Goal: Task Accomplishment & Management: Use online tool/utility

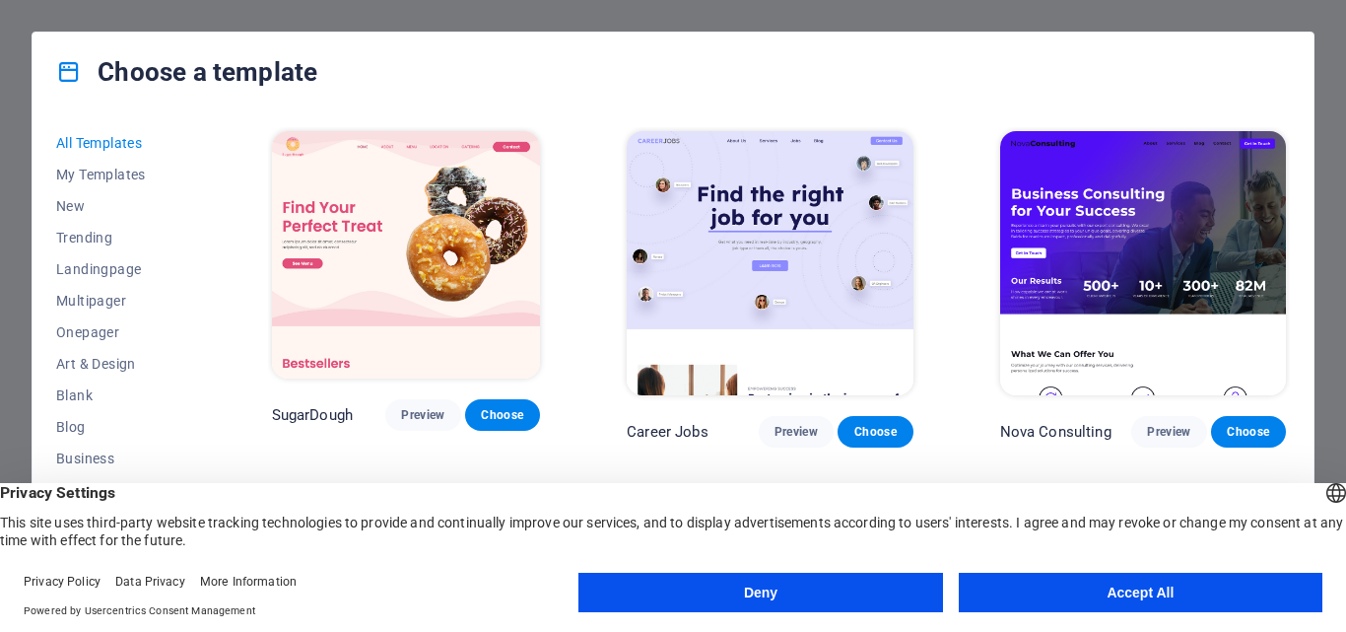
click at [1123, 598] on button "Accept All" at bounding box center [1141, 591] width 364 height 39
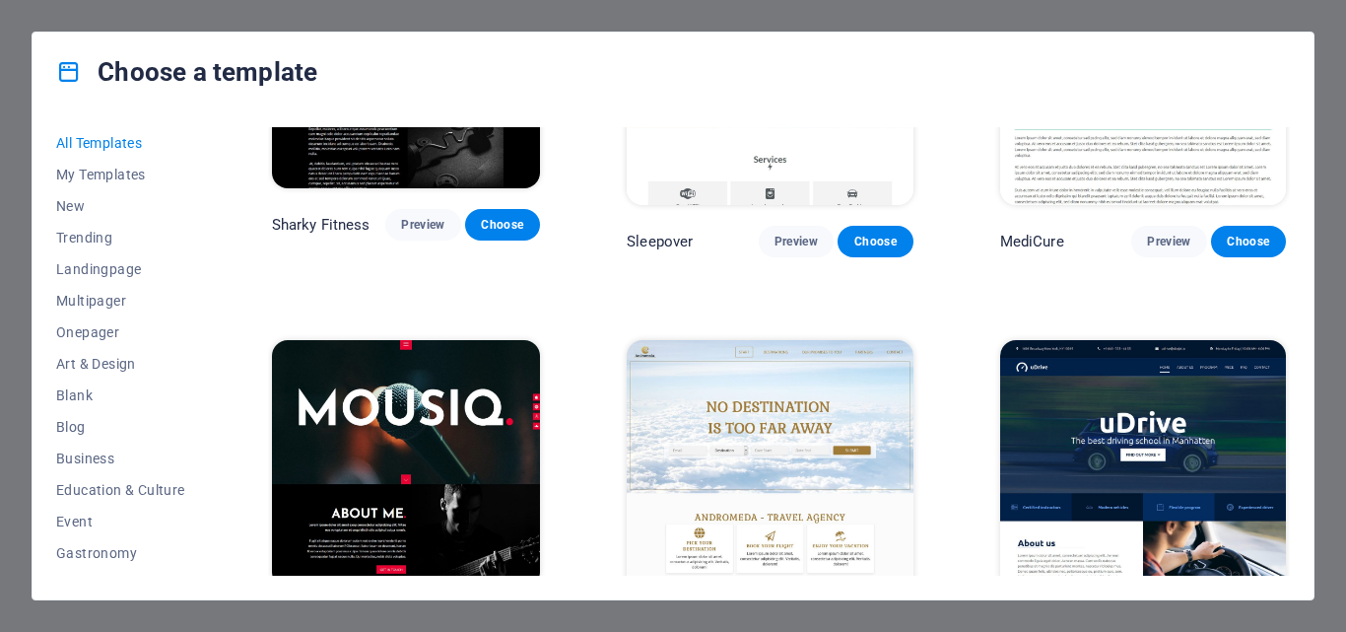
scroll to position [14286, 0]
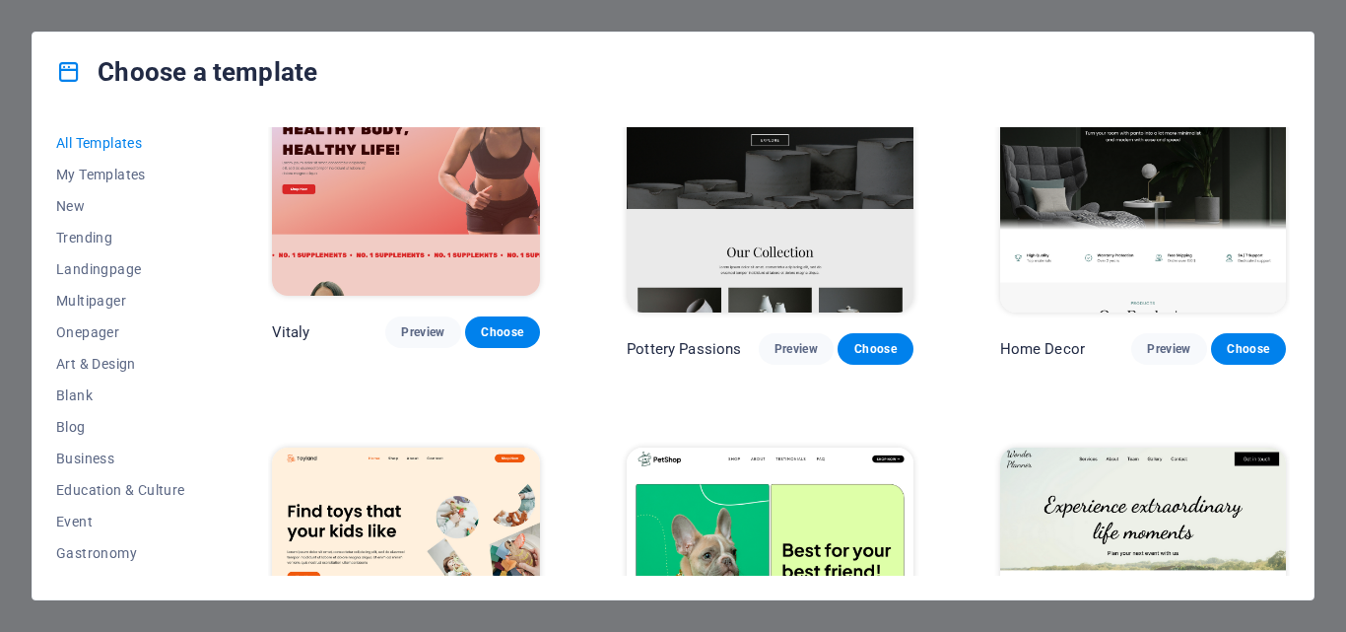
scroll to position [887, 0]
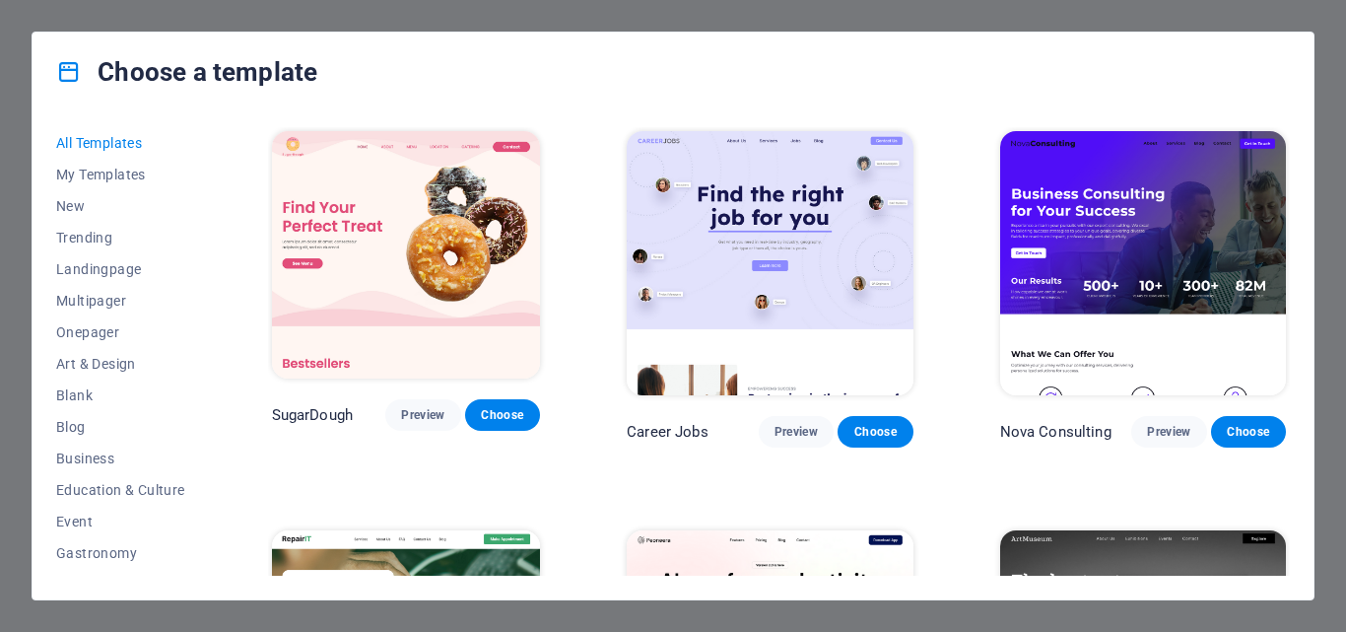
click at [396, 25] on div "Choose a template All Templates My Templates New Trending Landingpage Multipage…" at bounding box center [673, 316] width 1346 height 632
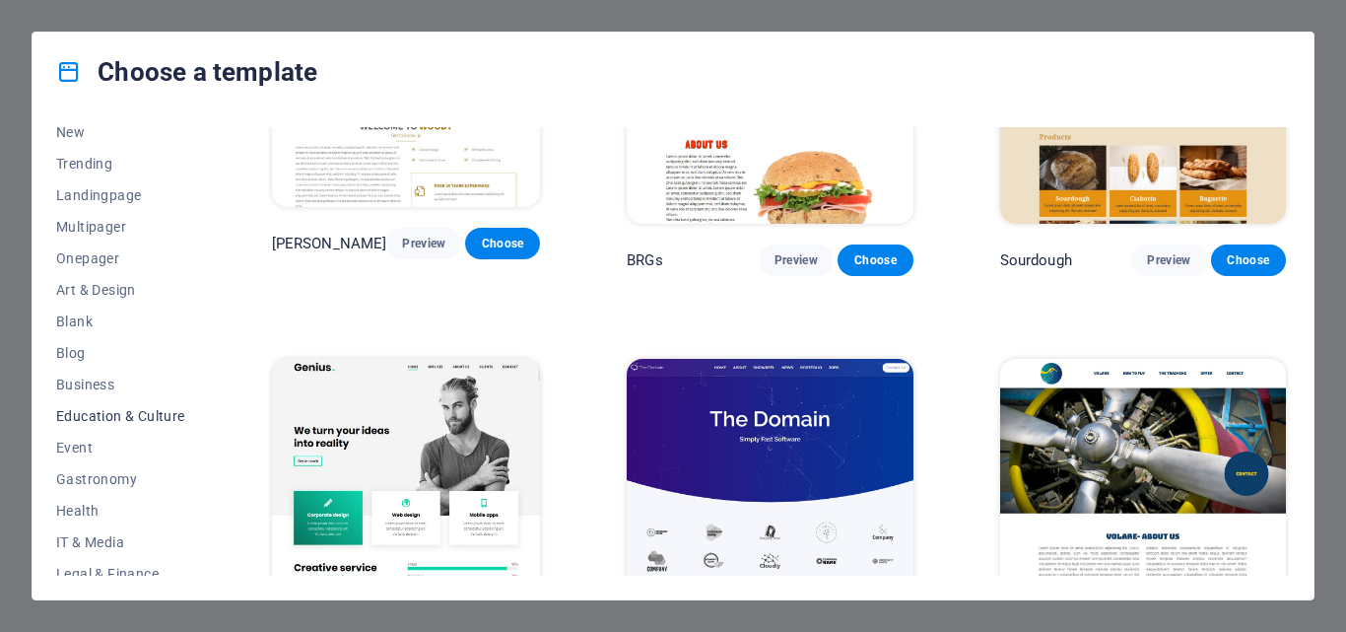
scroll to position [99, 0]
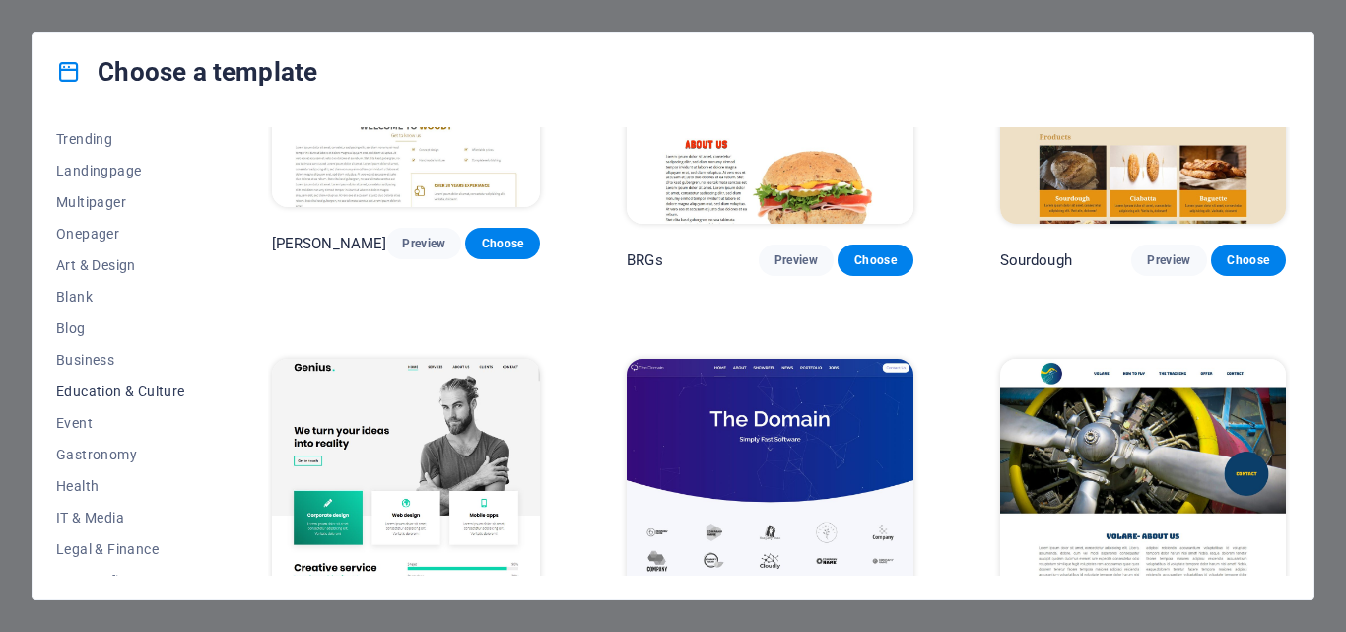
click at [140, 386] on span "Education & Culture" at bounding box center [120, 391] width 129 height 16
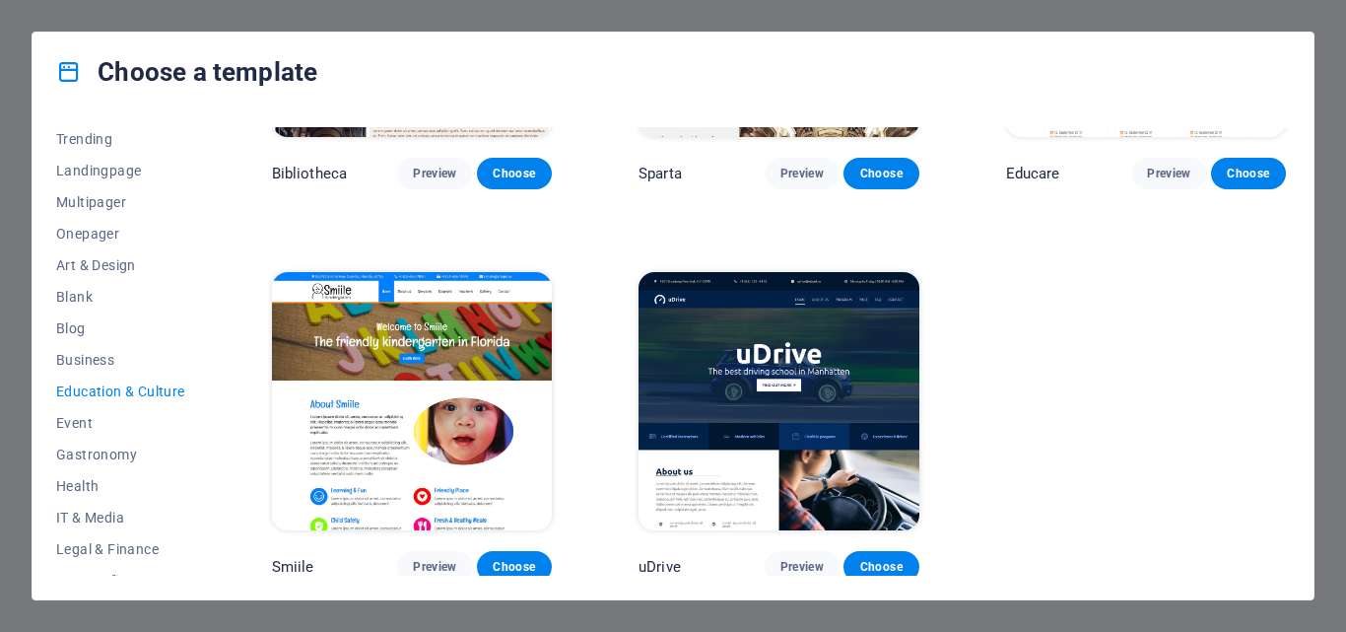
scroll to position [448, 0]
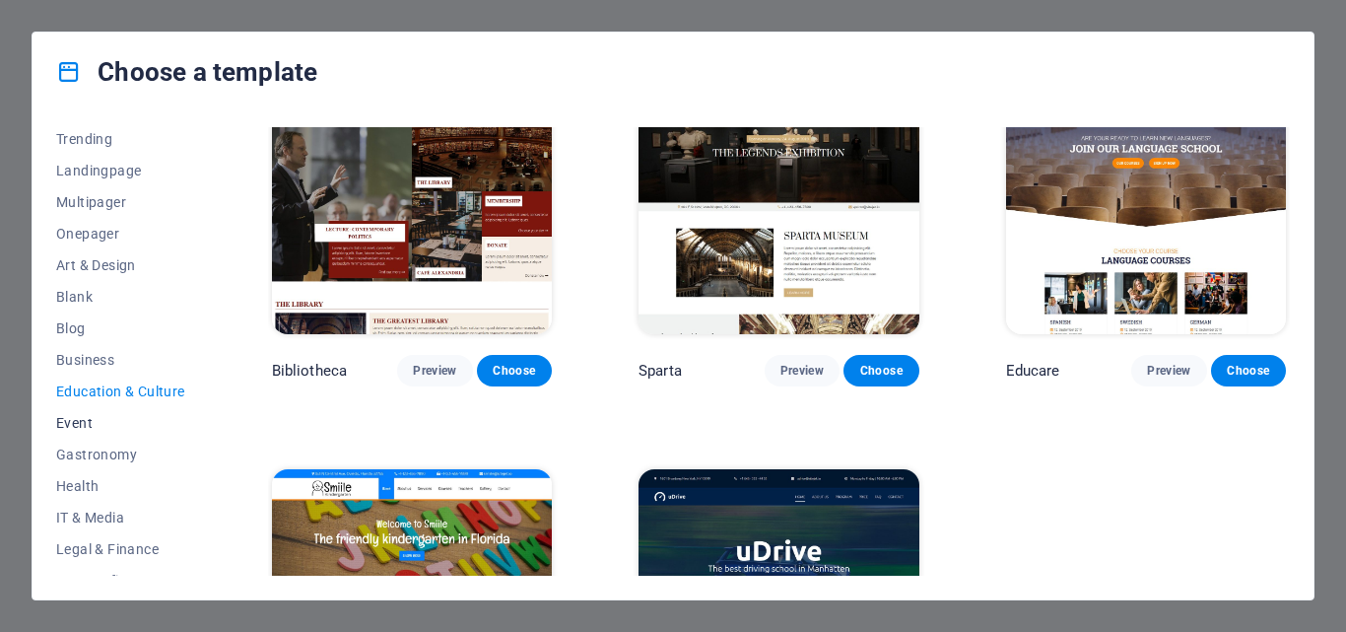
click at [85, 421] on span "Event" at bounding box center [120, 423] width 129 height 16
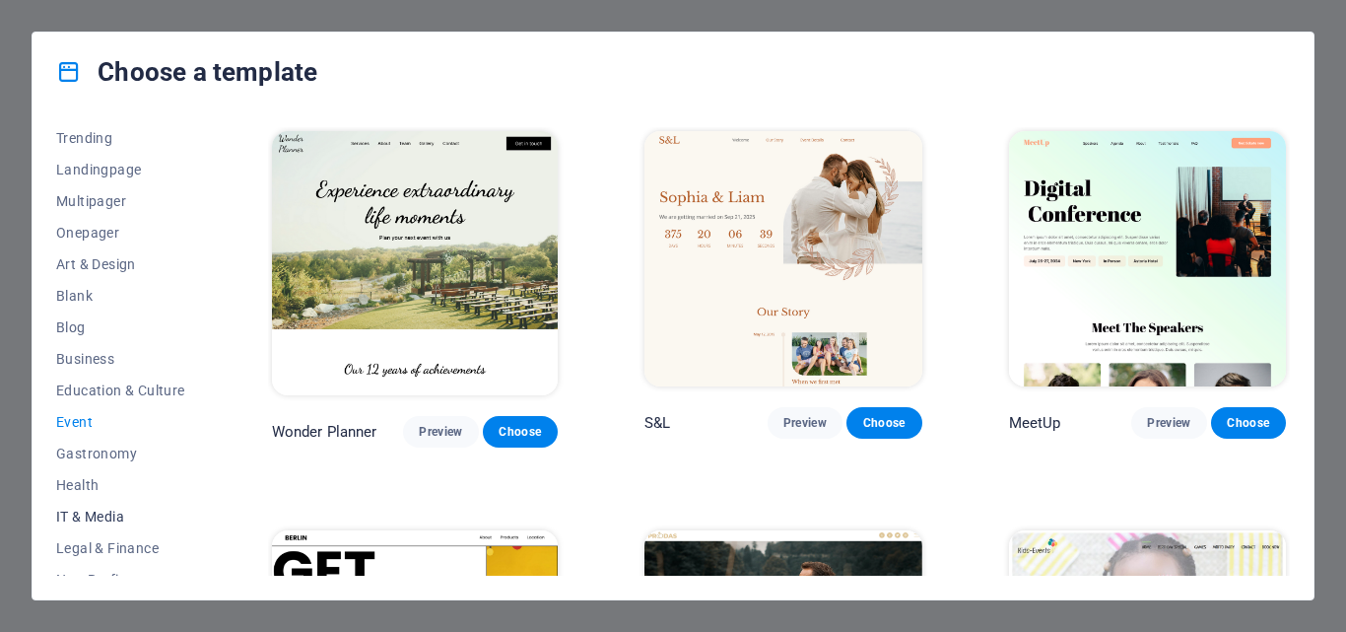
scroll to position [0, 0]
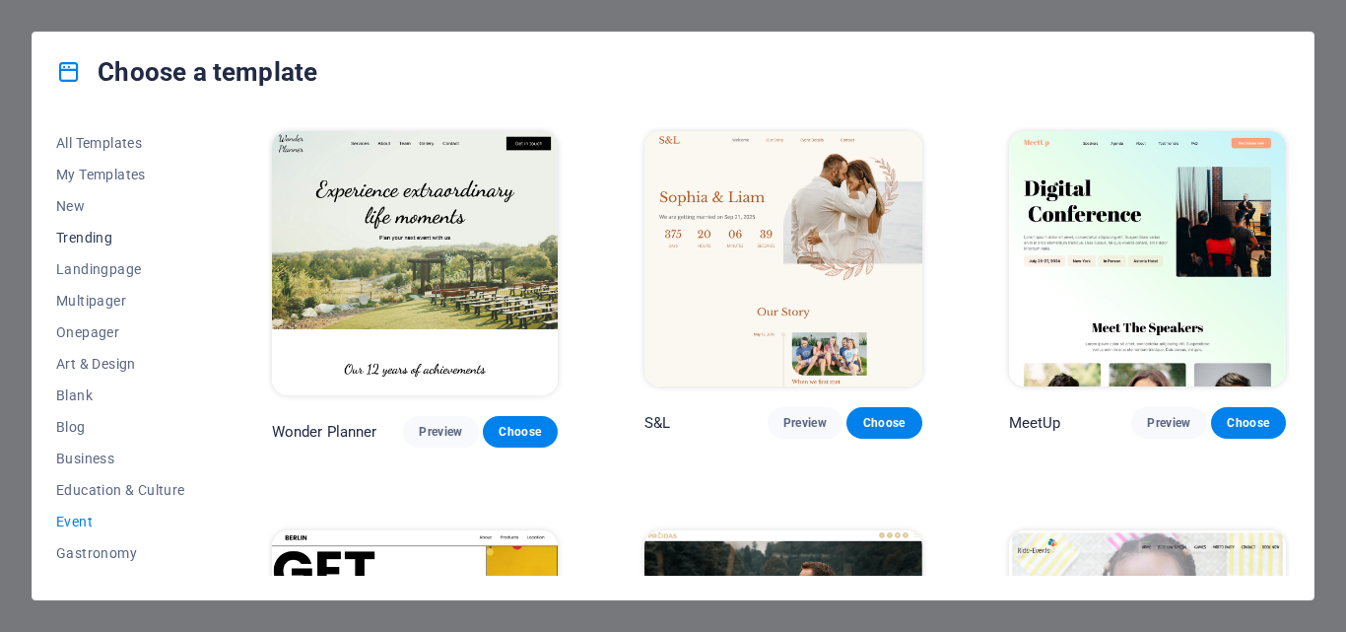
click at [111, 242] on span "Trending" at bounding box center [120, 238] width 129 height 16
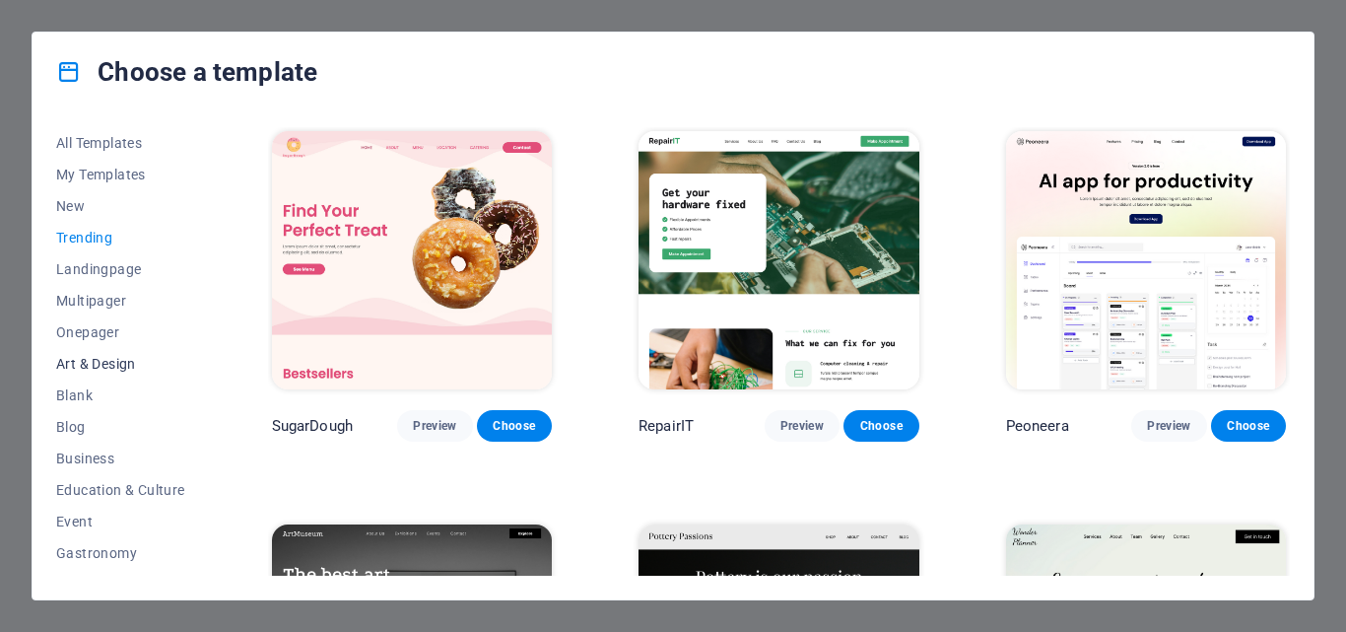
click at [105, 362] on span "Art & Design" at bounding box center [120, 364] width 129 height 16
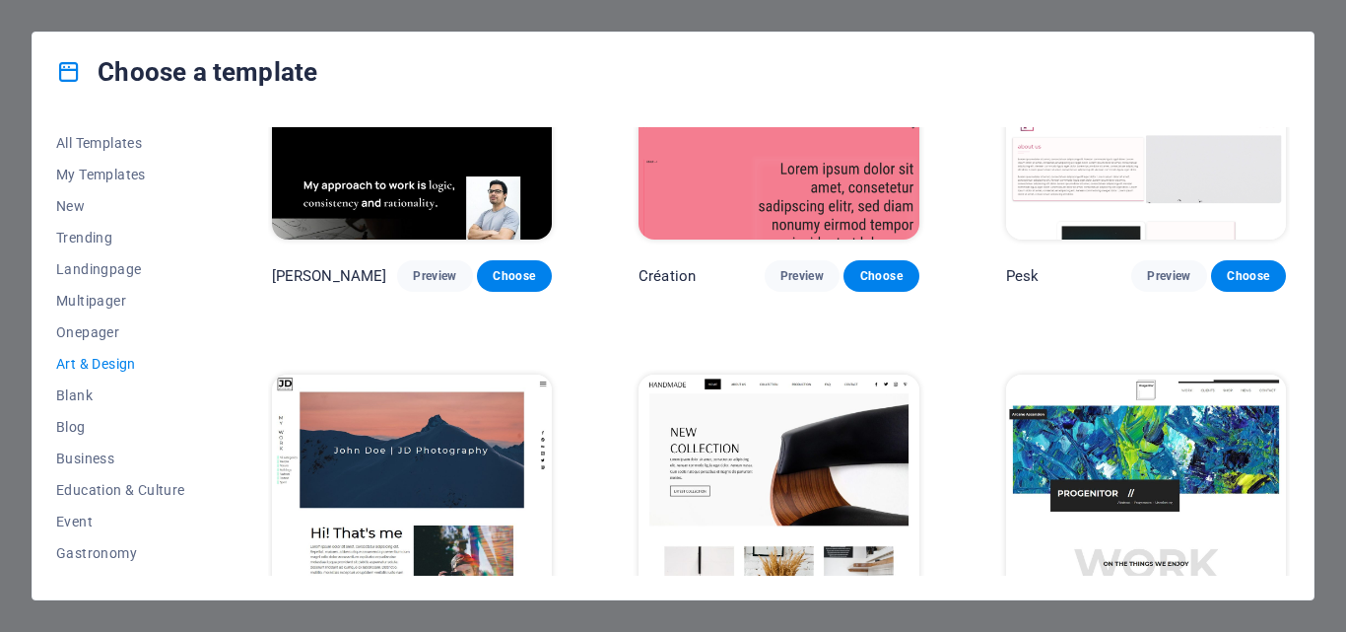
scroll to position [296, 0]
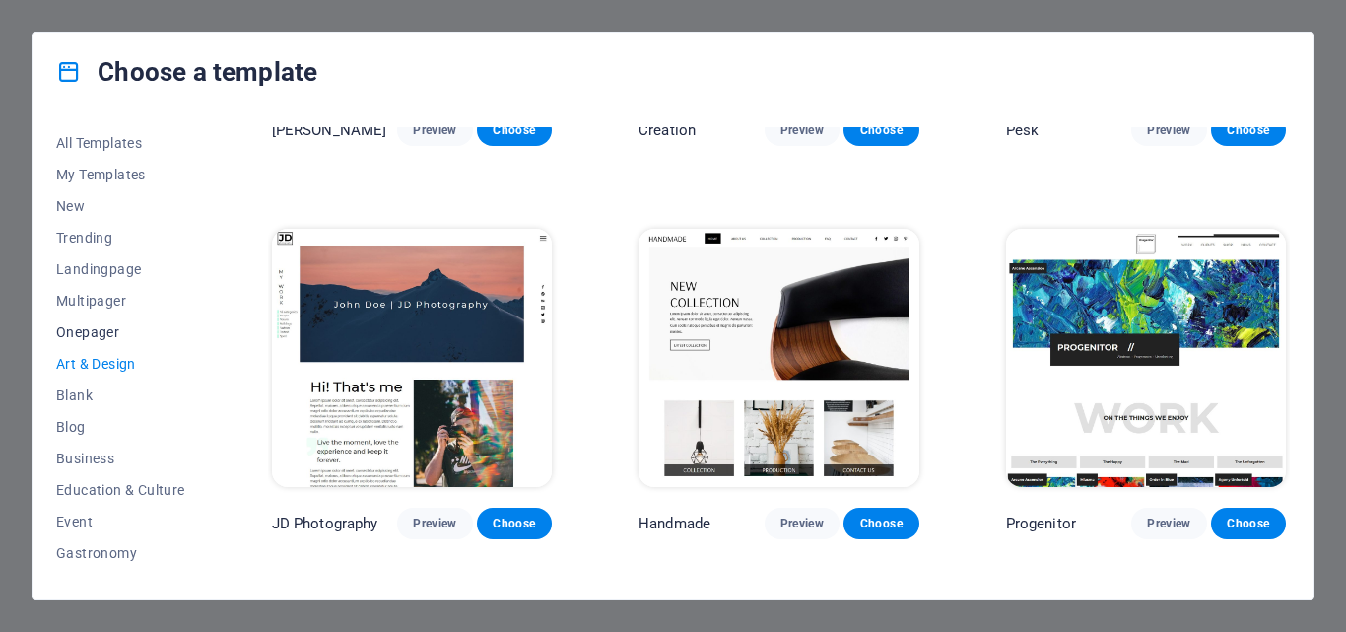
click at [104, 337] on span "Onepager" at bounding box center [120, 332] width 129 height 16
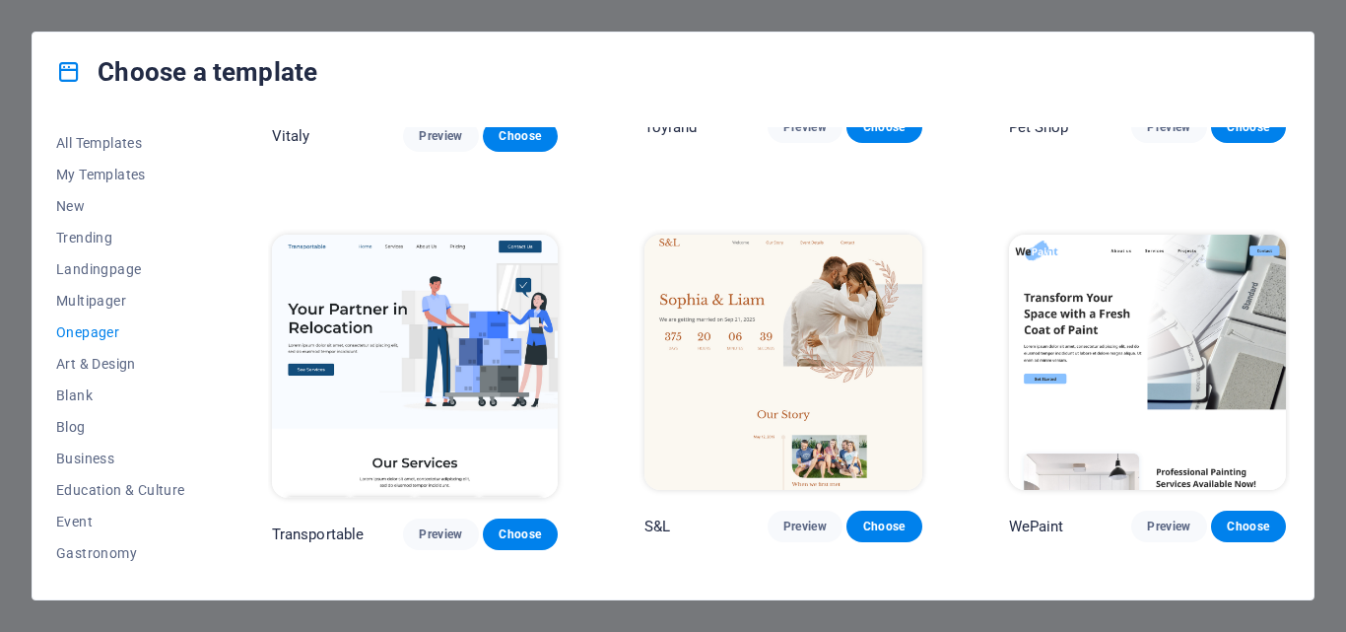
scroll to position [2649, 0]
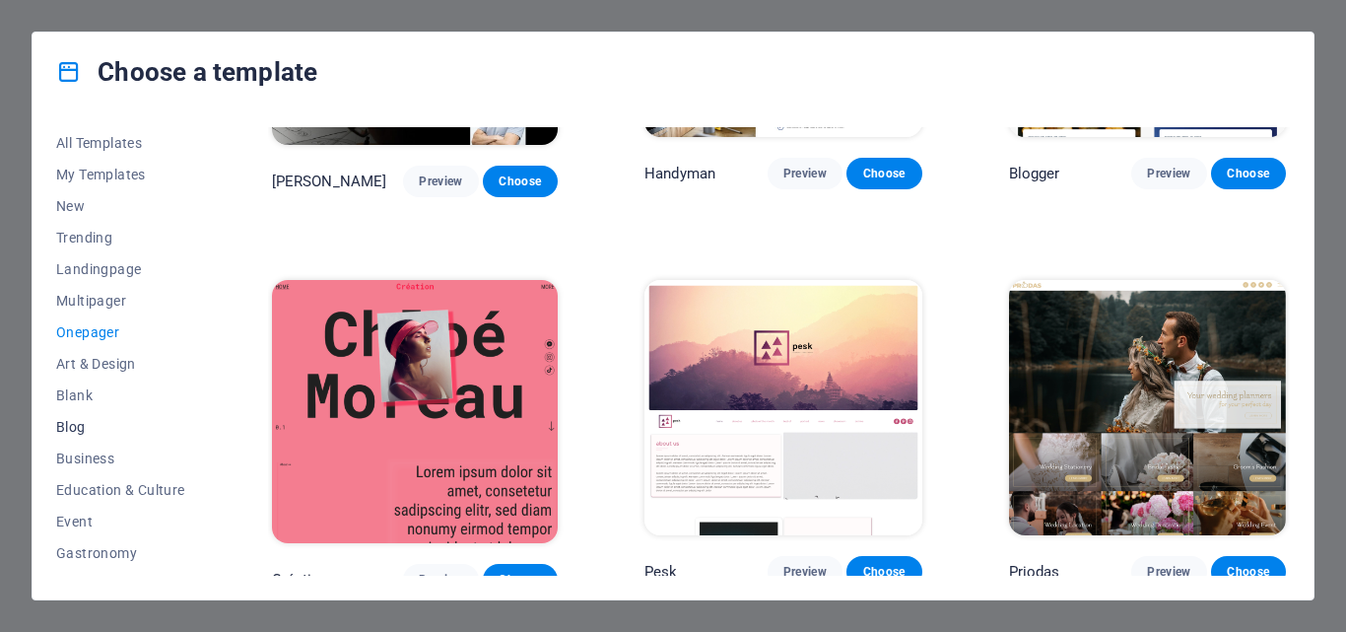
click at [103, 416] on button "Blog" at bounding box center [120, 427] width 129 height 32
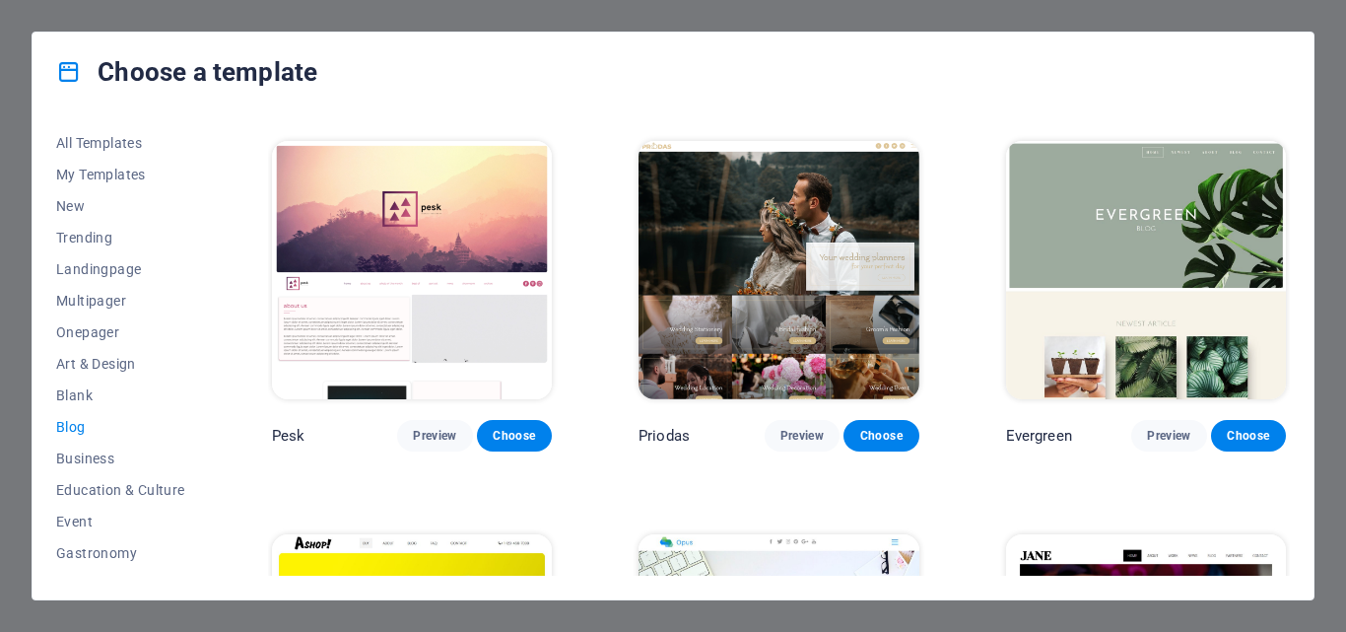
scroll to position [2999, 0]
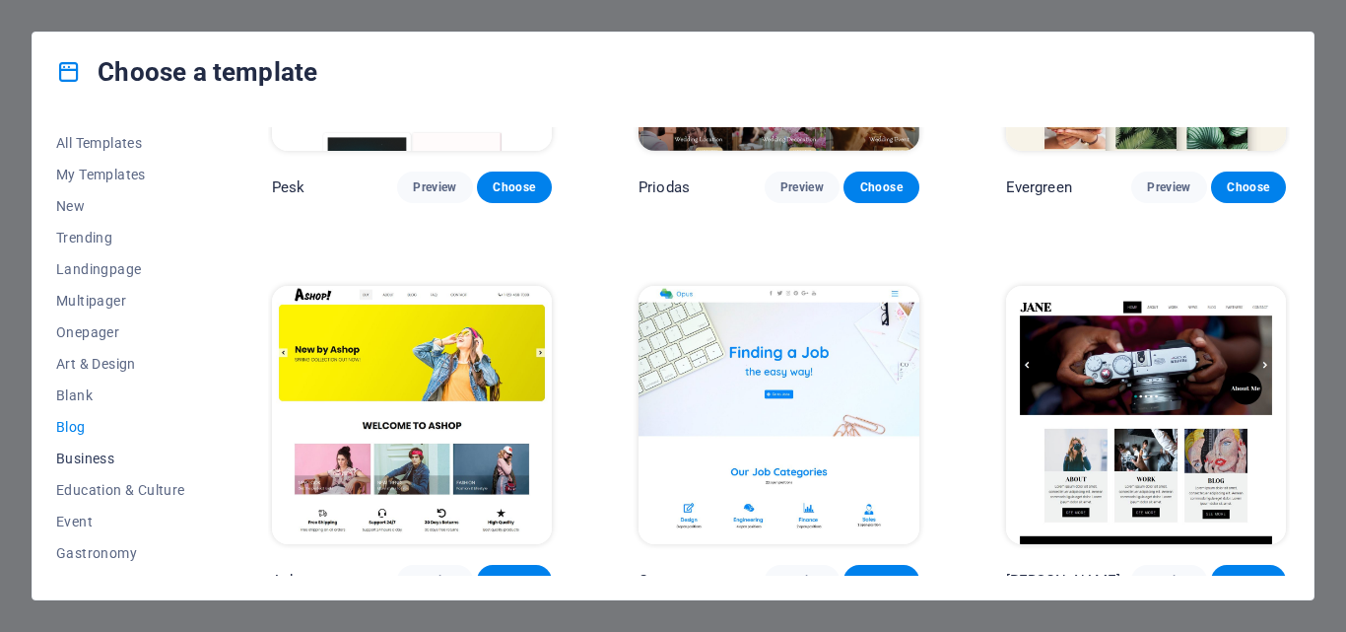
click at [113, 443] on button "Business" at bounding box center [120, 458] width 129 height 32
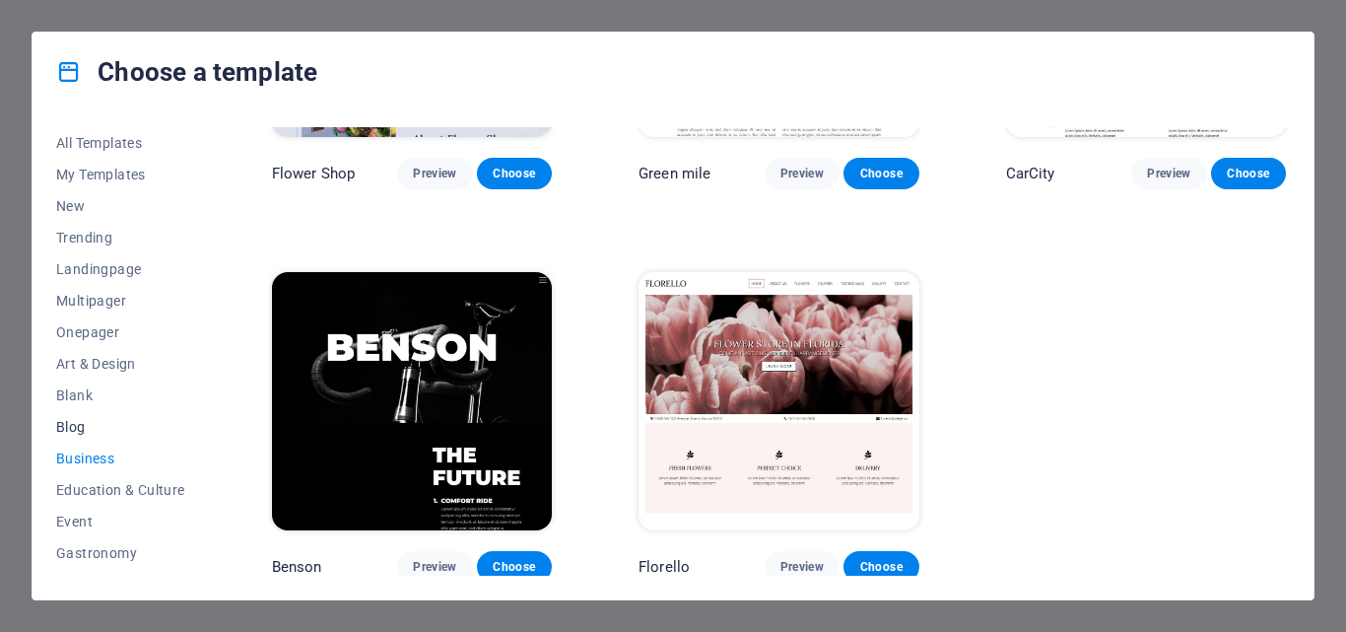
scroll to position [99, 0]
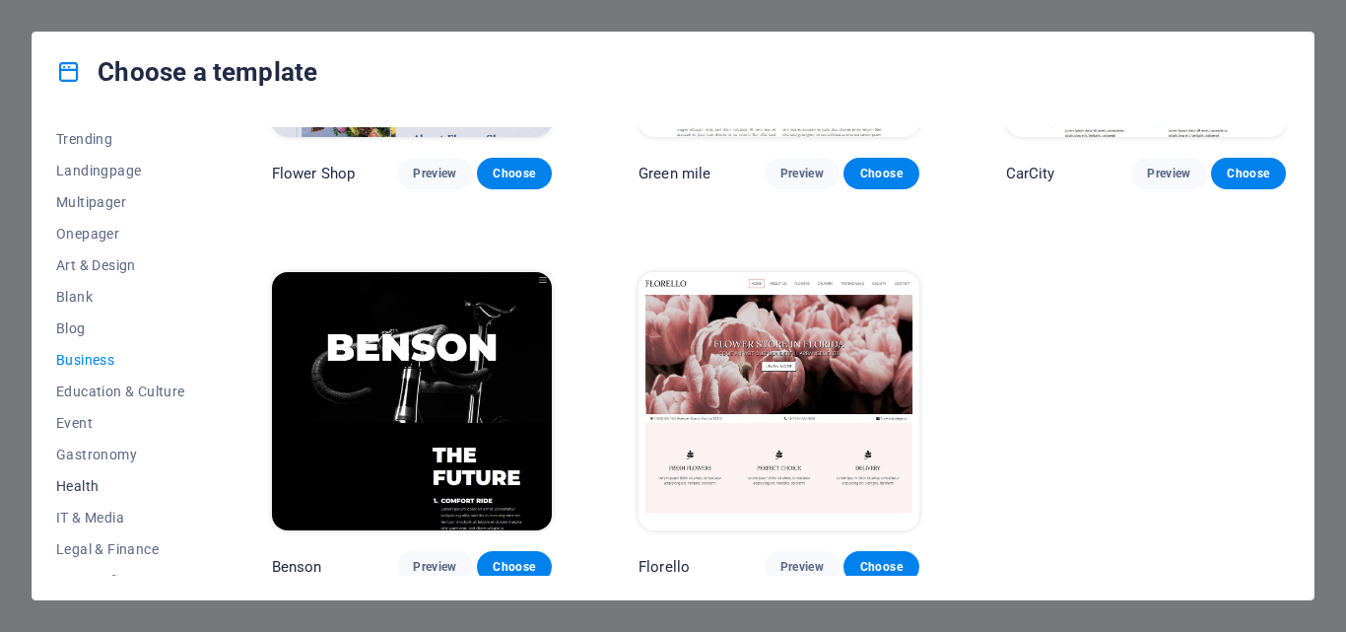
click at [93, 478] on span "Health" at bounding box center [120, 486] width 129 height 16
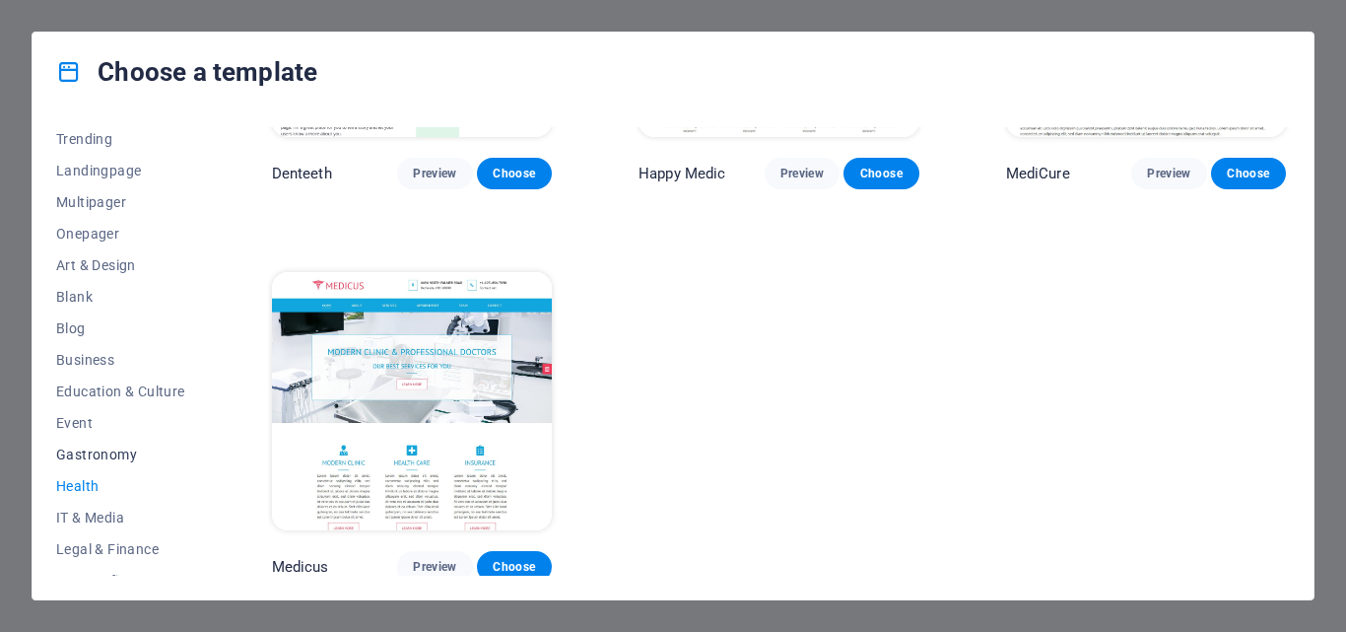
click at [114, 447] on span "Gastronomy" at bounding box center [120, 454] width 129 height 16
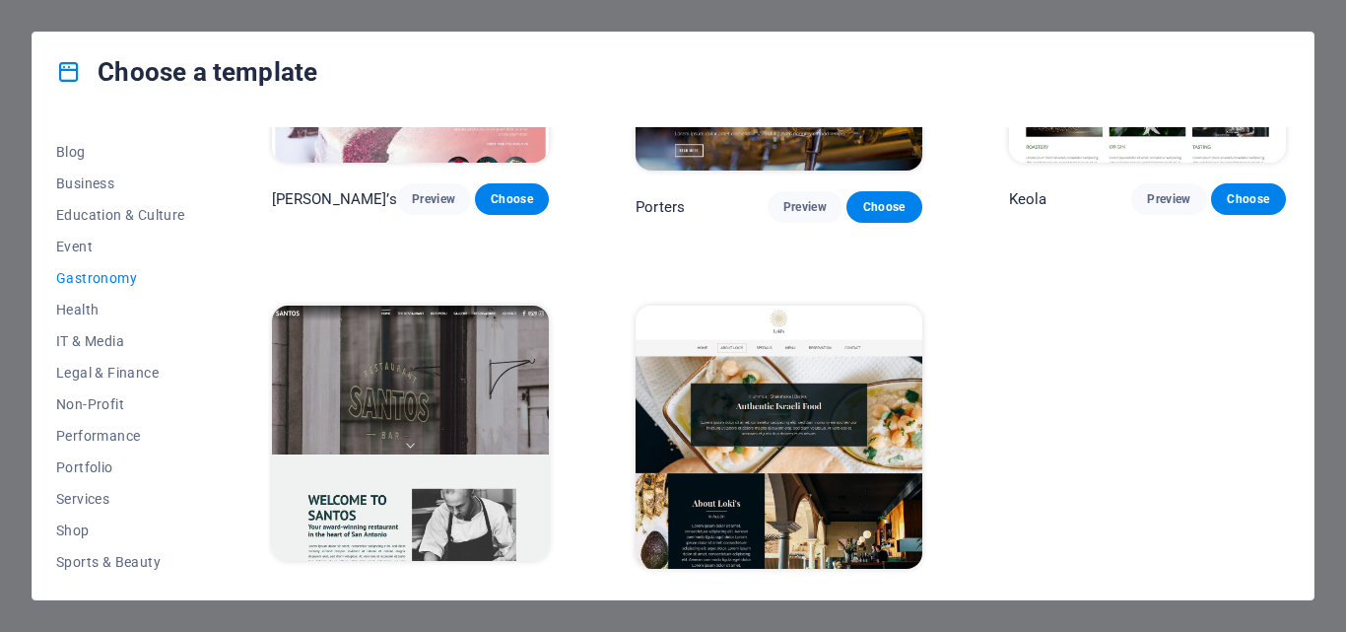
scroll to position [296, 0]
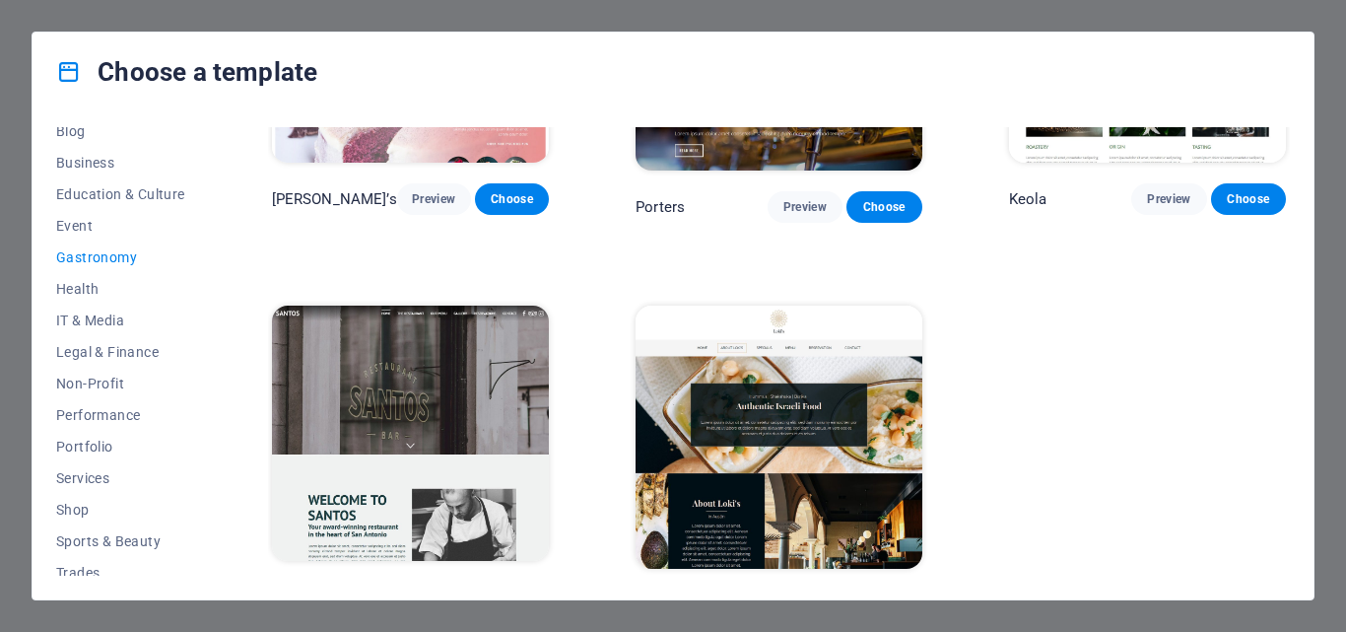
click at [114, 447] on span "Portfolio" at bounding box center [120, 446] width 129 height 16
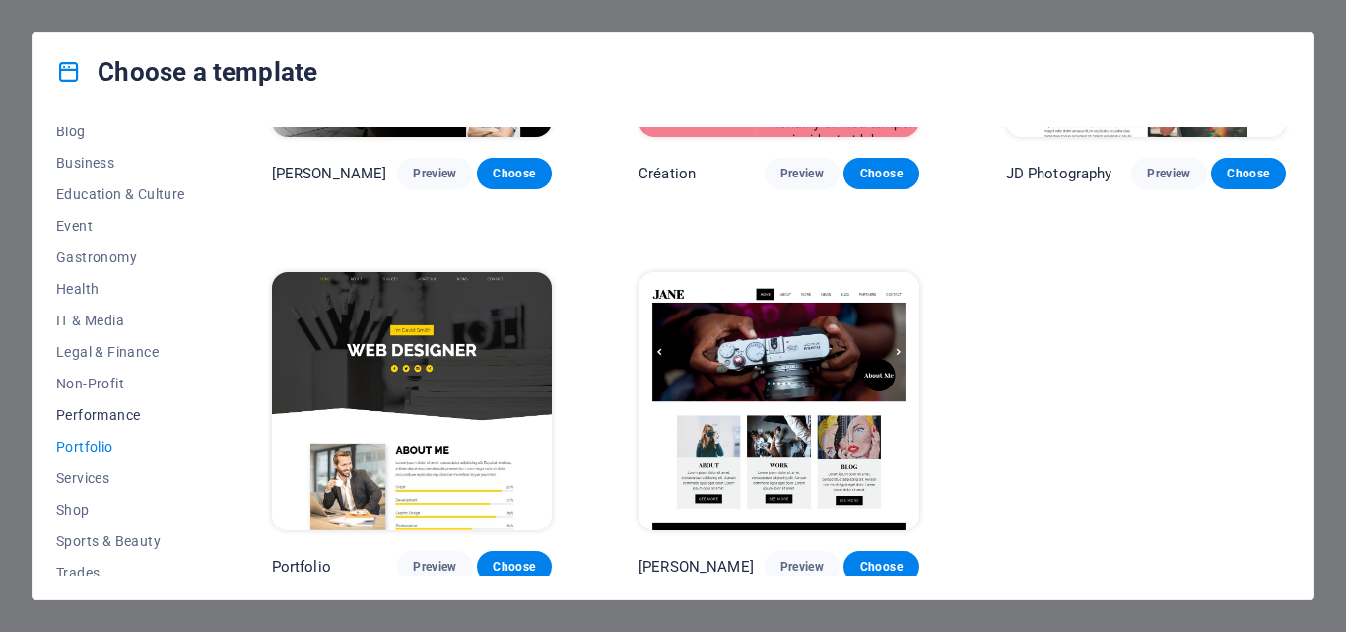
click at [127, 401] on button "Performance" at bounding box center [120, 415] width 129 height 32
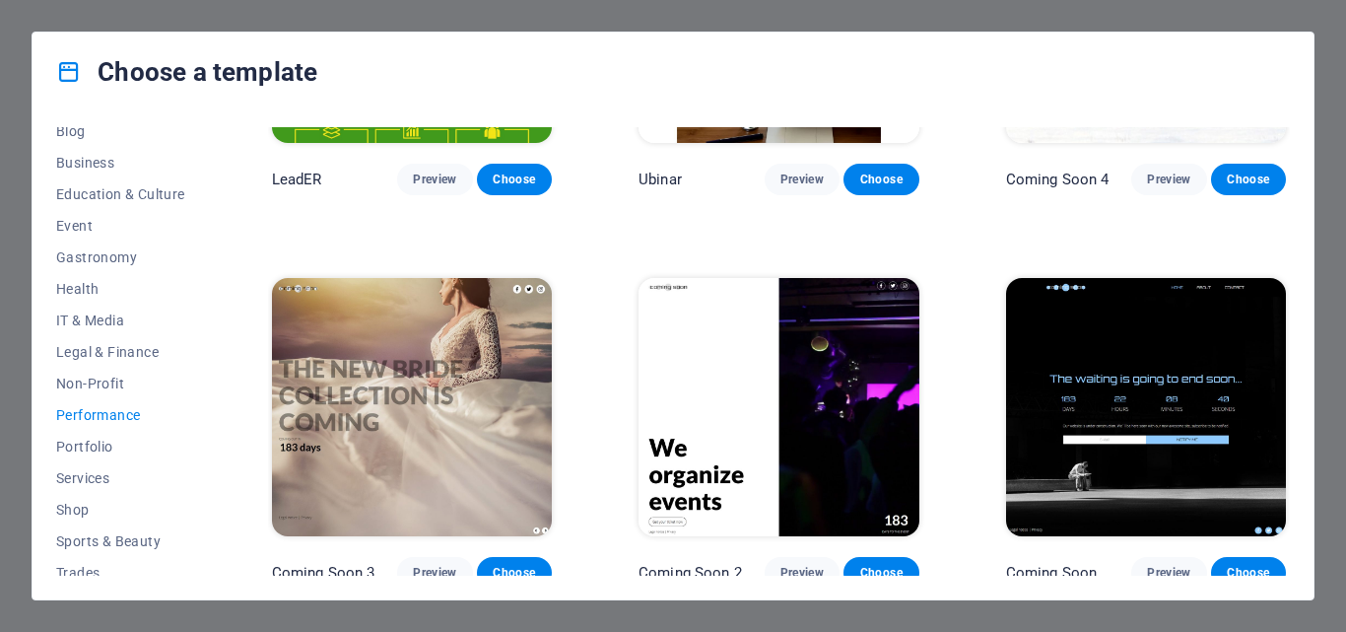
scroll to position [371, 0]
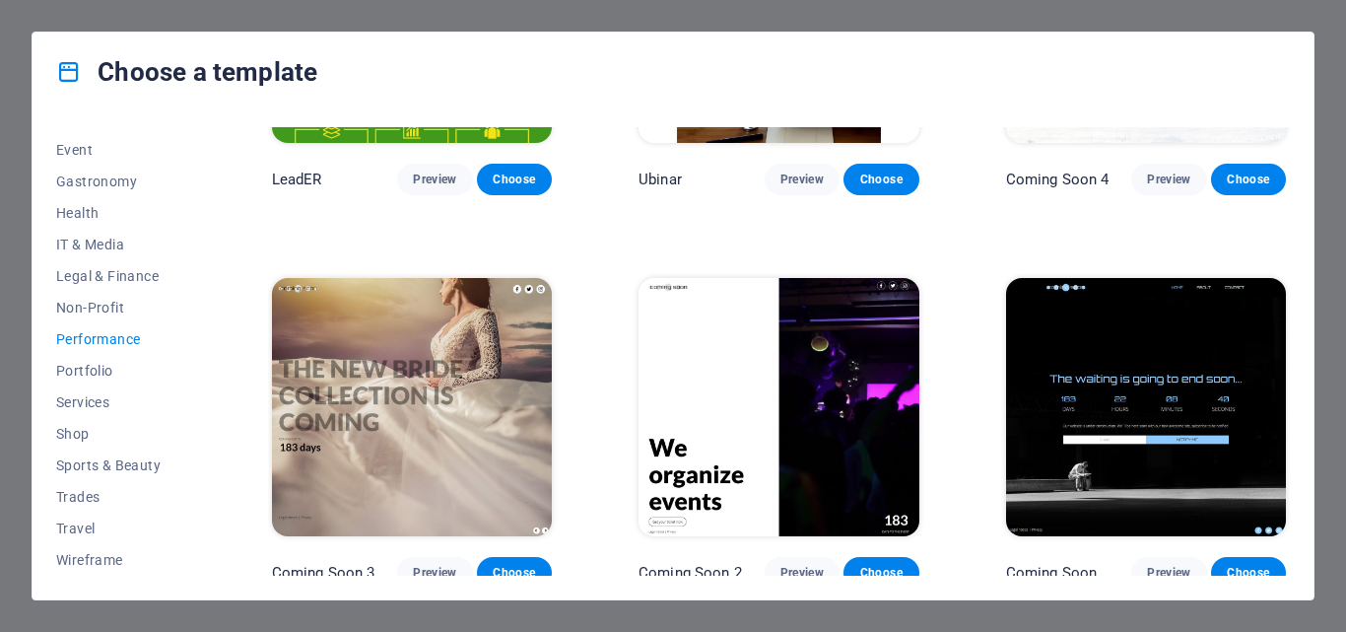
click at [127, 401] on span "Services" at bounding box center [120, 402] width 129 height 16
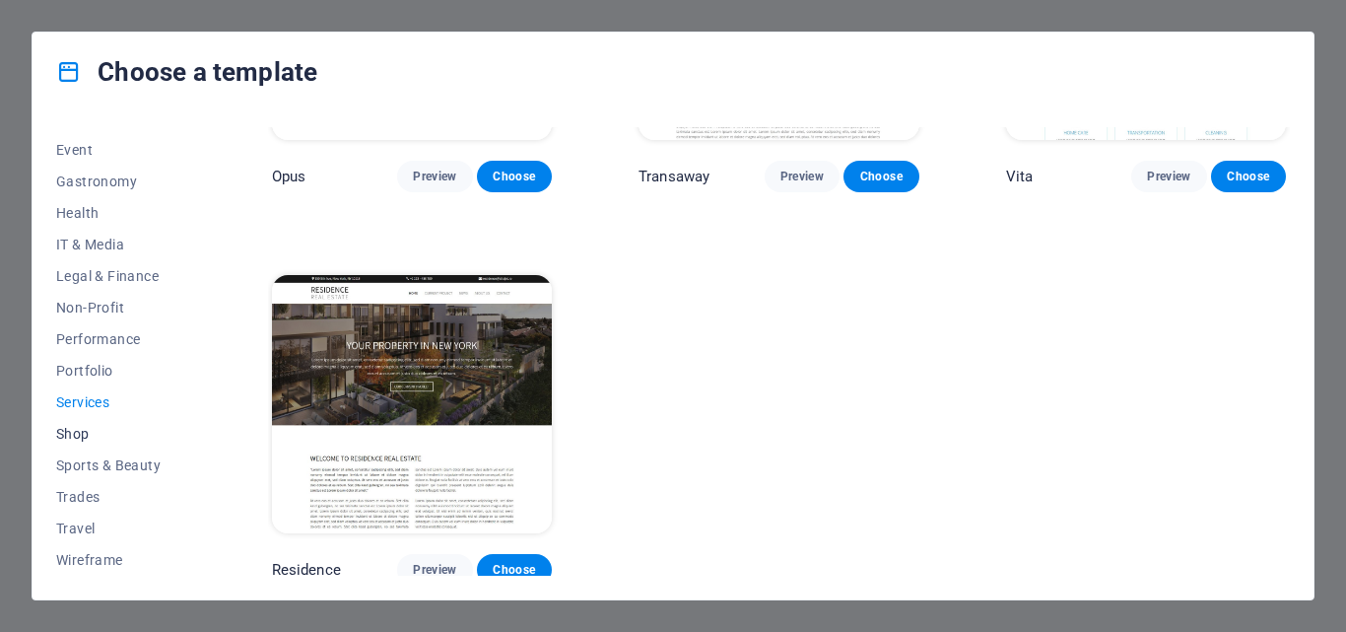
click at [116, 433] on span "Shop" at bounding box center [120, 434] width 129 height 16
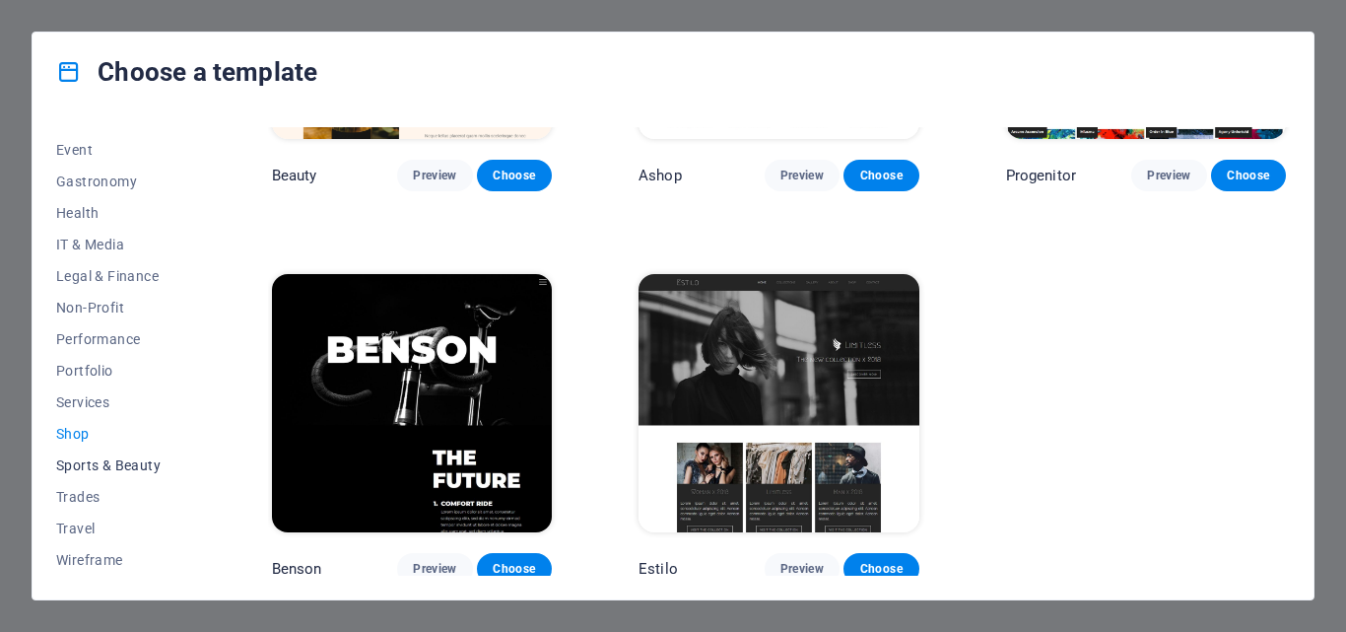
click at [114, 477] on button "Sports & Beauty" at bounding box center [120, 465] width 129 height 32
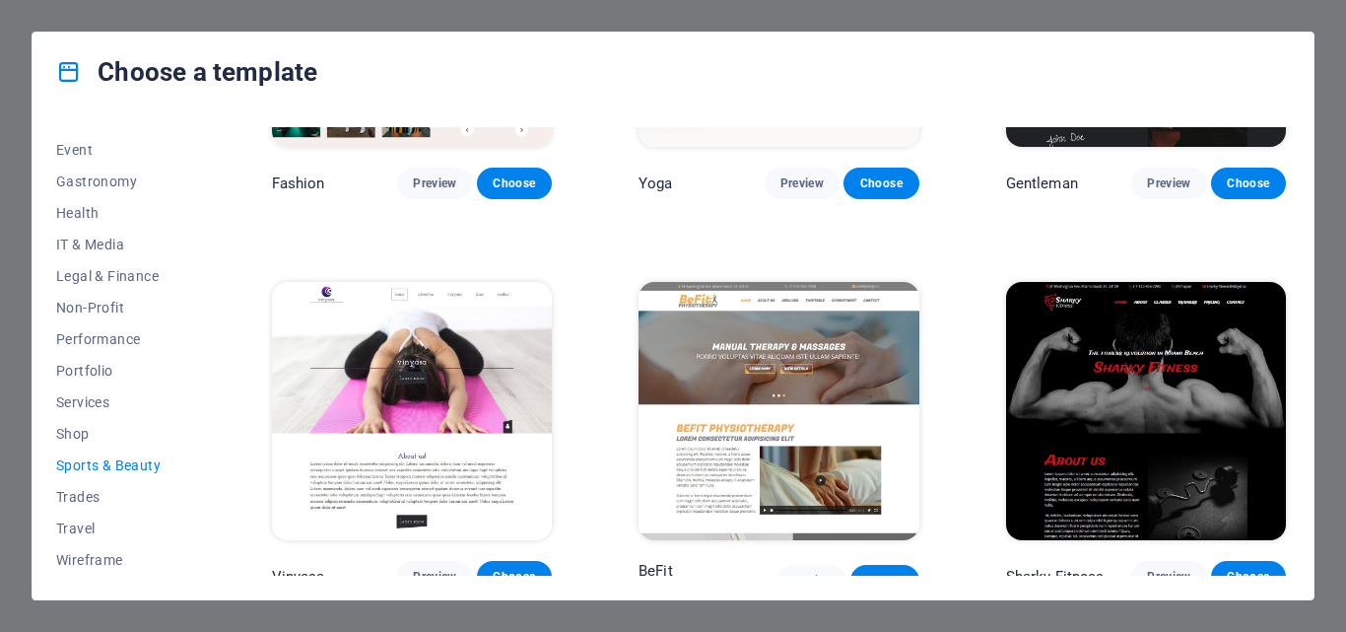
scroll to position [1835, 0]
